Goal: Task Accomplishment & Management: Complete application form

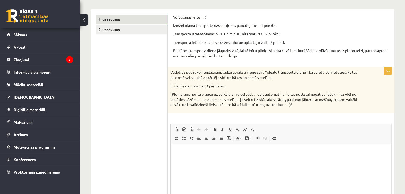
scroll to position [81, 0]
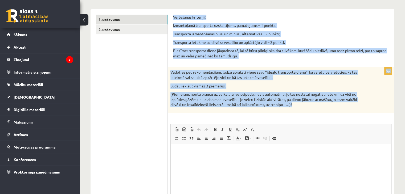
drag, startPoint x: 174, startPoint y: 15, endPoint x: 299, endPoint y: 106, distance: 154.7
click at [299, 106] on form "Vērtēšanas kritēriji: Izmantojamā transporta uzskaitījums, pamatojums – 1 punkt…" at bounding box center [281, 125] width 216 height 220
copy form "Loremipsum dolorsita: Consectetur adipiscing elitseddoeiu, temporinci – 8 utlab…"
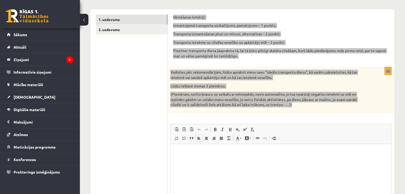
click at [205, 161] on html at bounding box center [281, 152] width 221 height 16
click at [214, 159] on html at bounding box center [281, 152] width 221 height 16
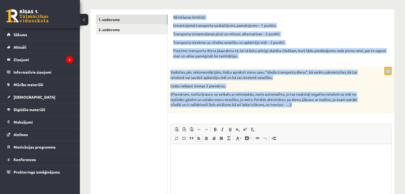
click at [186, 104] on p "(Piemēram, norīta braucu uz veikalu ar velosipēdu, nevis automašīnu, jo tas nea…" at bounding box center [267, 100] width 195 height 16
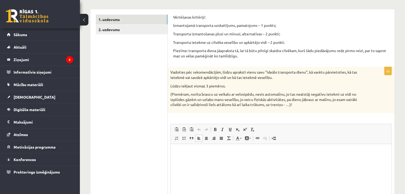
click at [178, 151] on p "Bagātinātā teksta redaktors, wiswyg-editor-user-answer-47024959399440" at bounding box center [281, 153] width 210 height 6
click at [176, 153] on p "Bagātinātā teksta redaktors, wiswyg-editor-user-answer-47024959399440" at bounding box center [281, 153] width 210 height 6
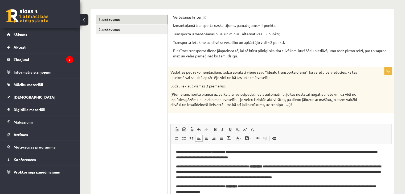
scroll to position [3, 0]
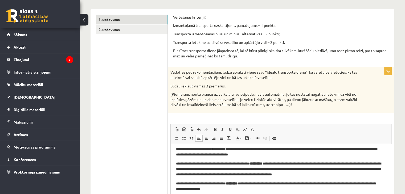
click at [176, 165] on p "**********" at bounding box center [279, 169] width 206 height 17
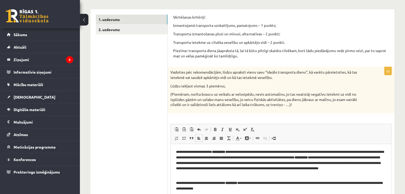
scroll to position [0, 0]
click at [175, 184] on html "**********" at bounding box center [281, 170] width 221 height 53
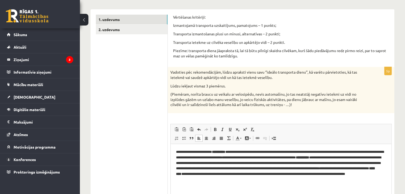
click at [225, 152] on strong "**********" at bounding box center [218, 151] width 13 height 3
click at [214, 128] on span at bounding box center [215, 130] width 4 height 4
click at [362, 158] on p "**********" at bounding box center [281, 166] width 210 height 33
click at [362, 170] on strong "*********" at bounding box center [368, 168] width 12 height 3
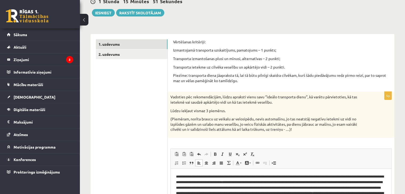
scroll to position [57, 0]
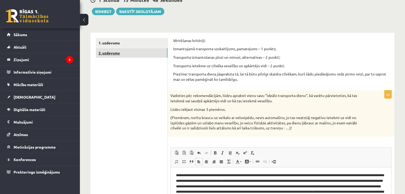
click at [102, 50] on link "2. uzdevums" at bounding box center [132, 53] width 72 height 10
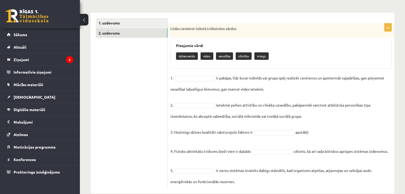
scroll to position [88, 0]
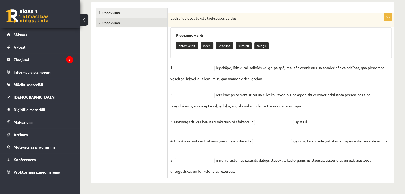
click at [188, 45] on p "dzīvesveids" at bounding box center [187, 45] width 22 height 7
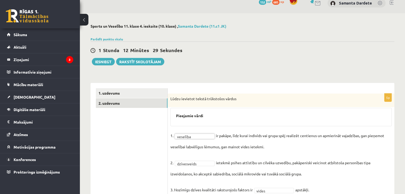
scroll to position [7, 0]
click at [106, 61] on button "Iesniegt" at bounding box center [103, 61] width 23 height 7
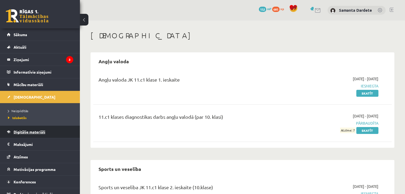
click at [34, 131] on span "Digitālie materiāli" at bounding box center [30, 132] width 32 height 5
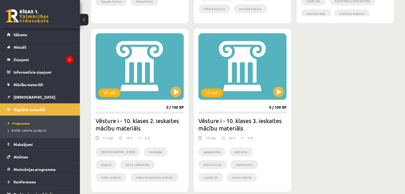
scroll to position [645, 0]
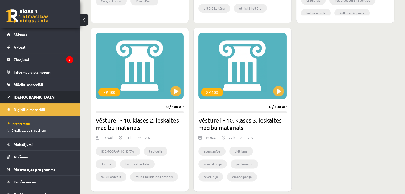
click at [41, 100] on link "[DEMOGRAPHIC_DATA]" at bounding box center [40, 97] width 66 height 12
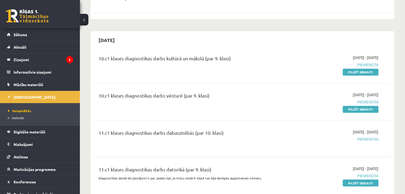
scroll to position [858, 0]
